Goal: Task Accomplishment & Management: Use online tool/utility

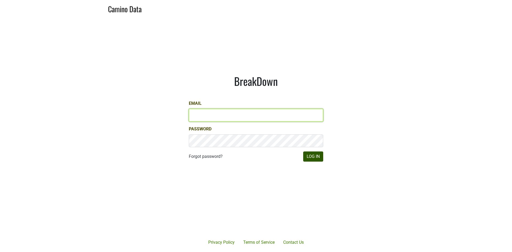
type input "james@jonata.com"
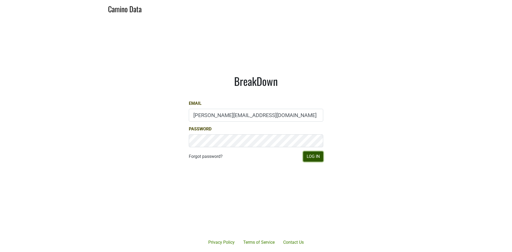
click at [307, 156] on button "Log In" at bounding box center [313, 156] width 20 height 10
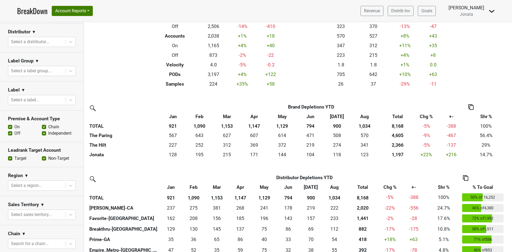
scroll to position [107, 0]
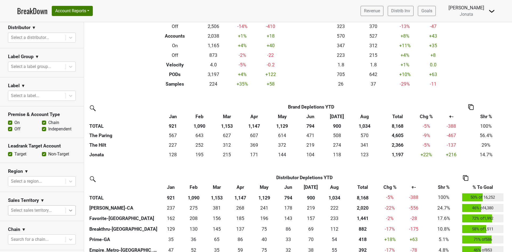
click at [67, 210] on body "BreakDown Account Reports SuperRanker Map Award Progress Chain Compliance CRM N…" at bounding box center [256, 126] width 512 height 252
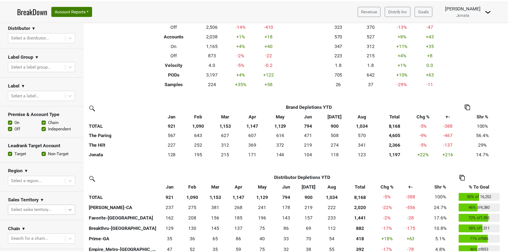
scroll to position [19, 0]
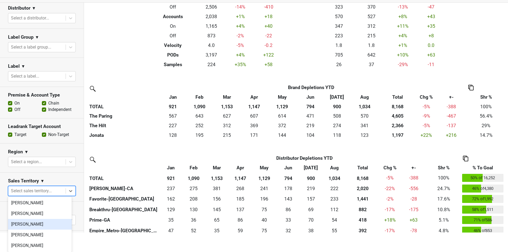
click at [39, 225] on div "[PERSON_NAME]" at bounding box center [40, 224] width 64 height 11
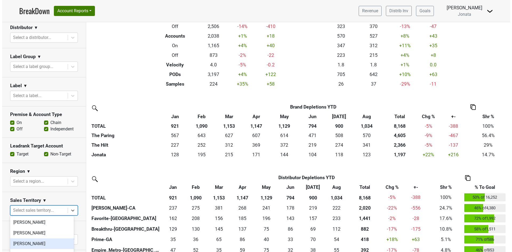
scroll to position [0, 0]
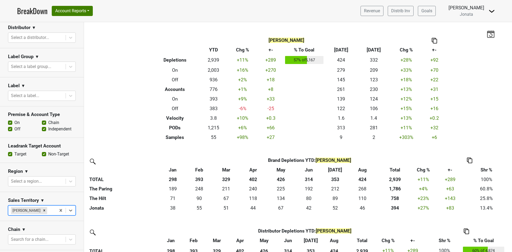
click at [71, 79] on section "Label ▼ Select a label..." at bounding box center [42, 91] width 84 height 29
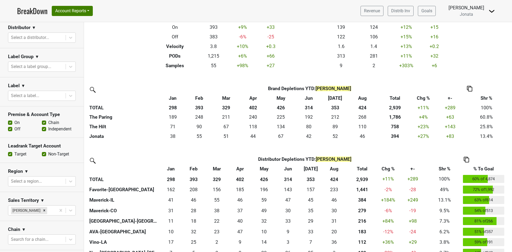
scroll to position [80, 0]
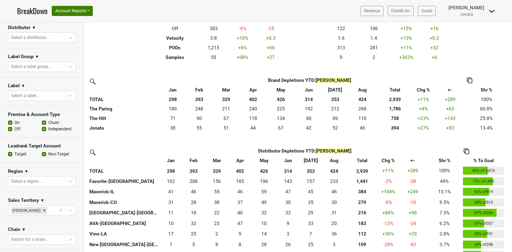
click at [482, 160] on th "% To Goal" at bounding box center [484, 161] width 44 height 10
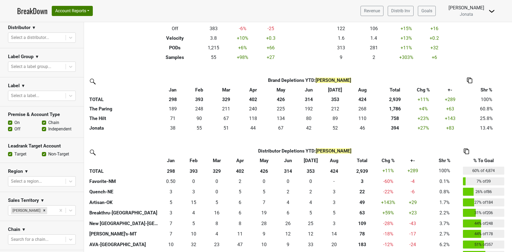
click at [482, 160] on th "% To Goal" at bounding box center [484, 161] width 44 height 10
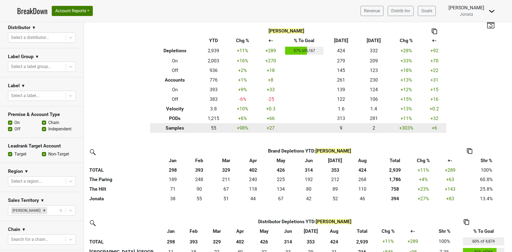
scroll to position [0, 0]
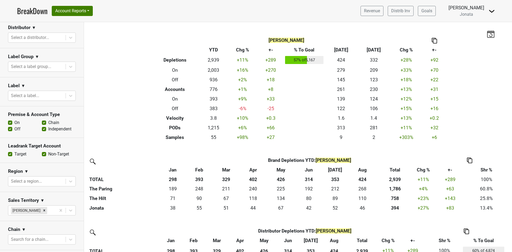
drag, startPoint x: 169, startPoint y: 47, endPoint x: 176, endPoint y: 49, distance: 7.4
click at [176, 49] on th "Breakdown Type" at bounding box center [175, 50] width 50 height 10
click at [433, 40] on img at bounding box center [434, 41] width 5 height 6
click at [433, 24] on div "Copy as Image" at bounding box center [432, 23] width 27 height 8
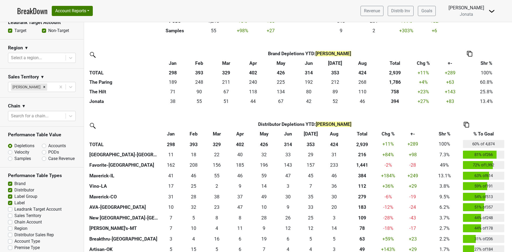
scroll to position [239, 0]
